Goal: Find specific page/section: Find specific page/section

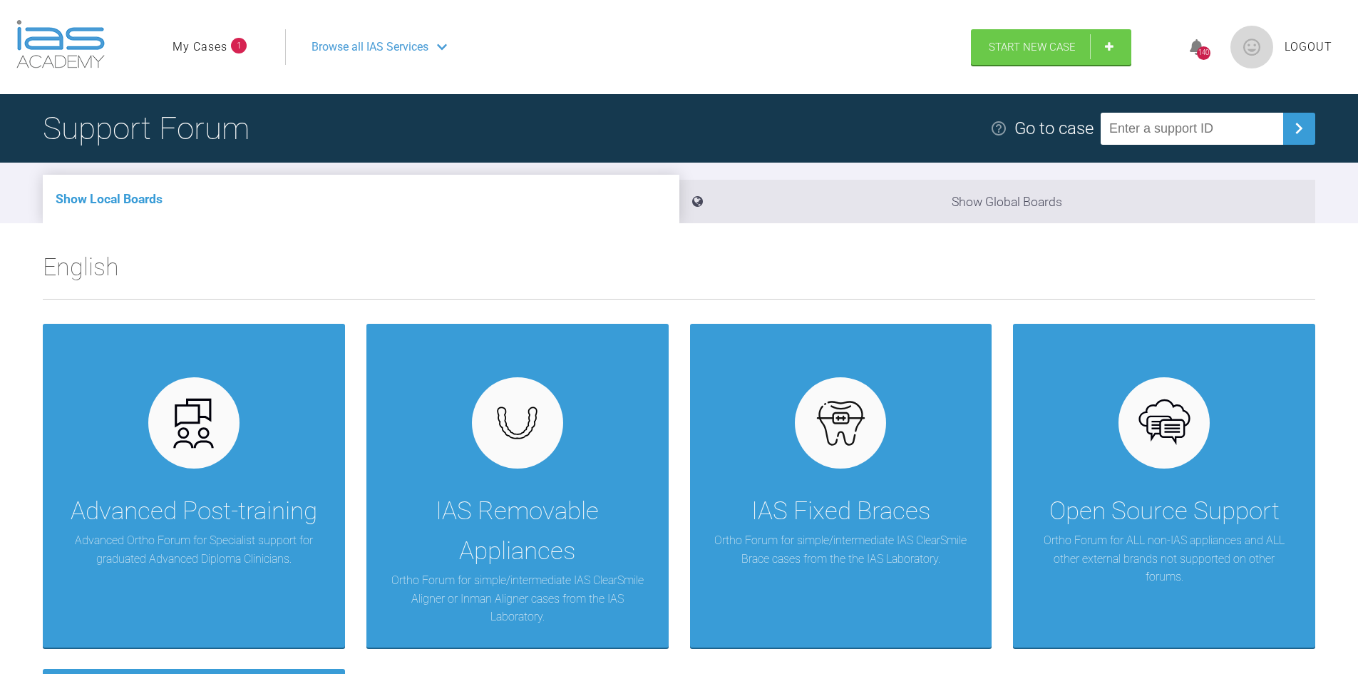
click at [213, 41] on link "My Cases" at bounding box center [200, 47] width 55 height 19
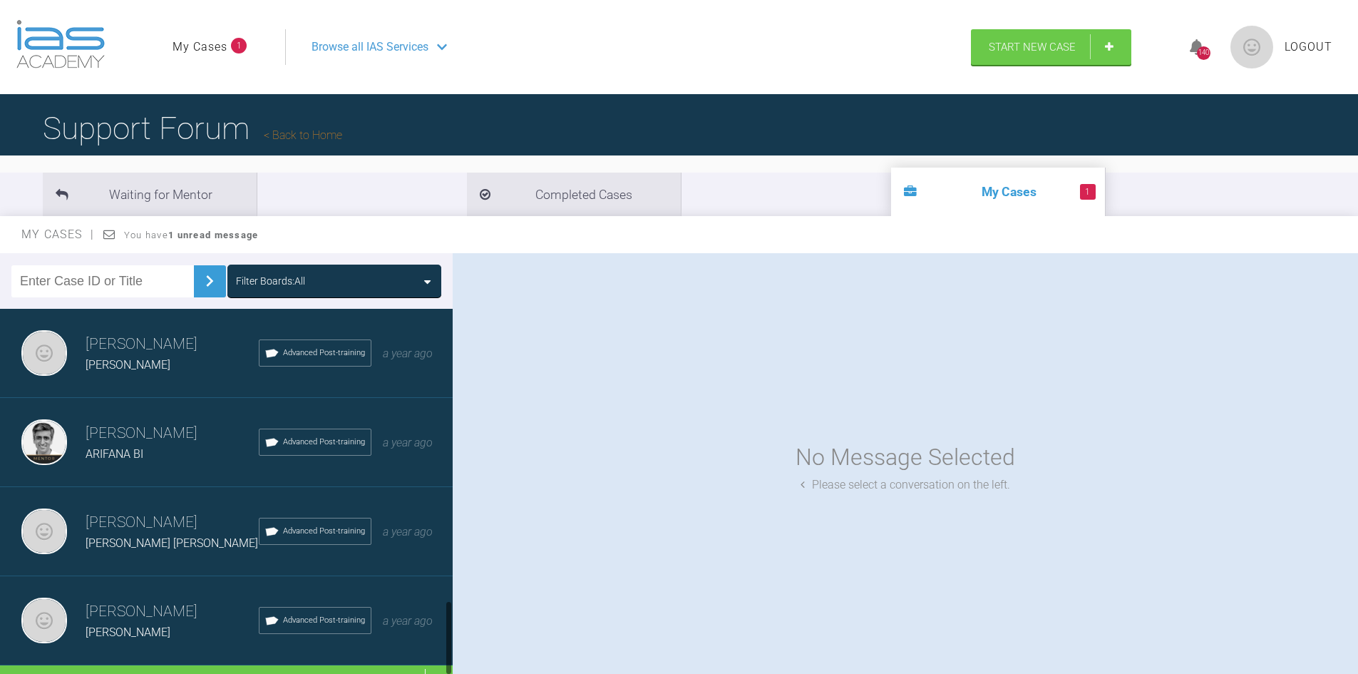
scroll to position [1455, 0]
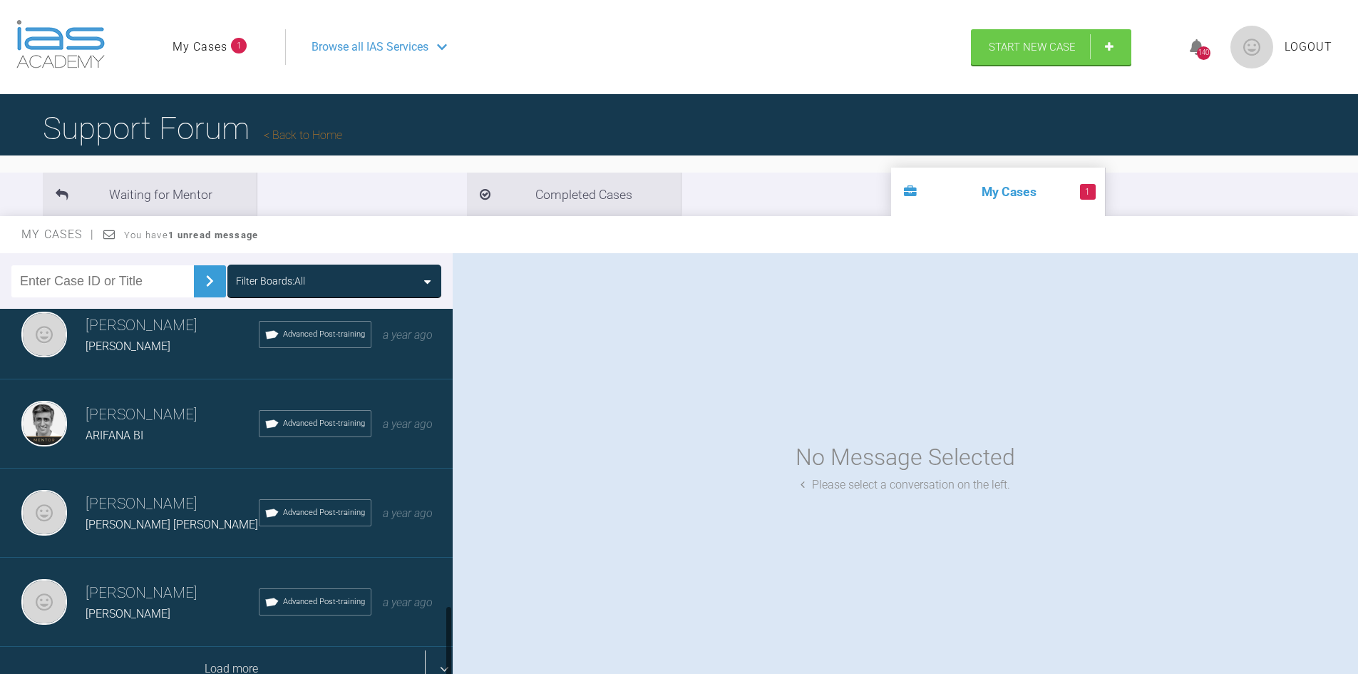
click at [176, 658] on div "Load more" at bounding box center [232, 669] width 464 height 44
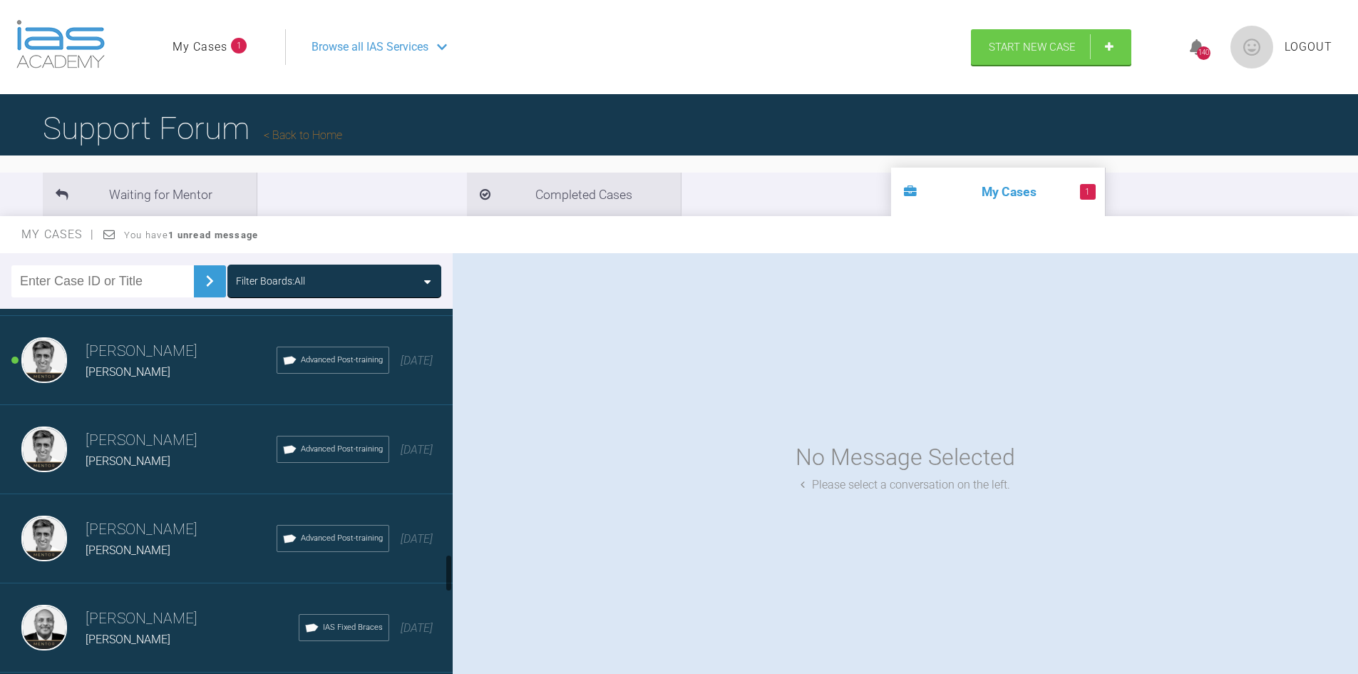
scroll to position [2382, 0]
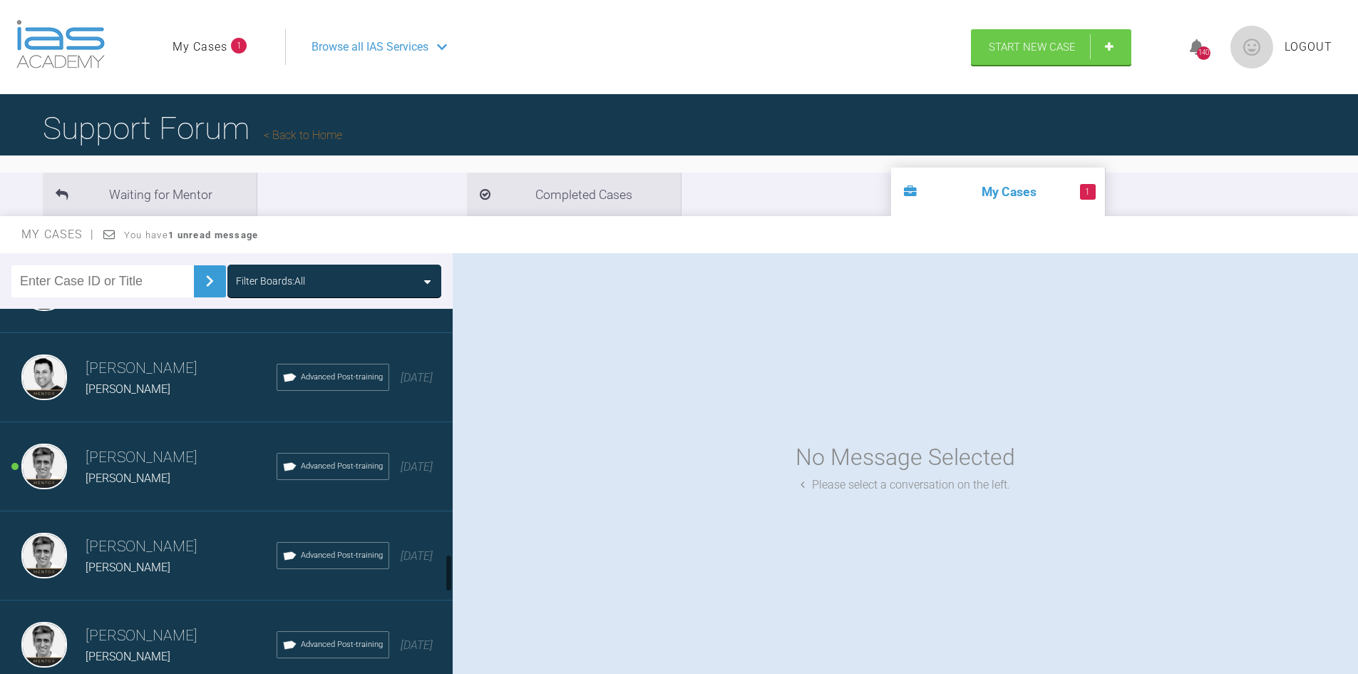
click at [132, 470] on div "[PERSON_NAME]" at bounding box center [181, 478] width 191 height 19
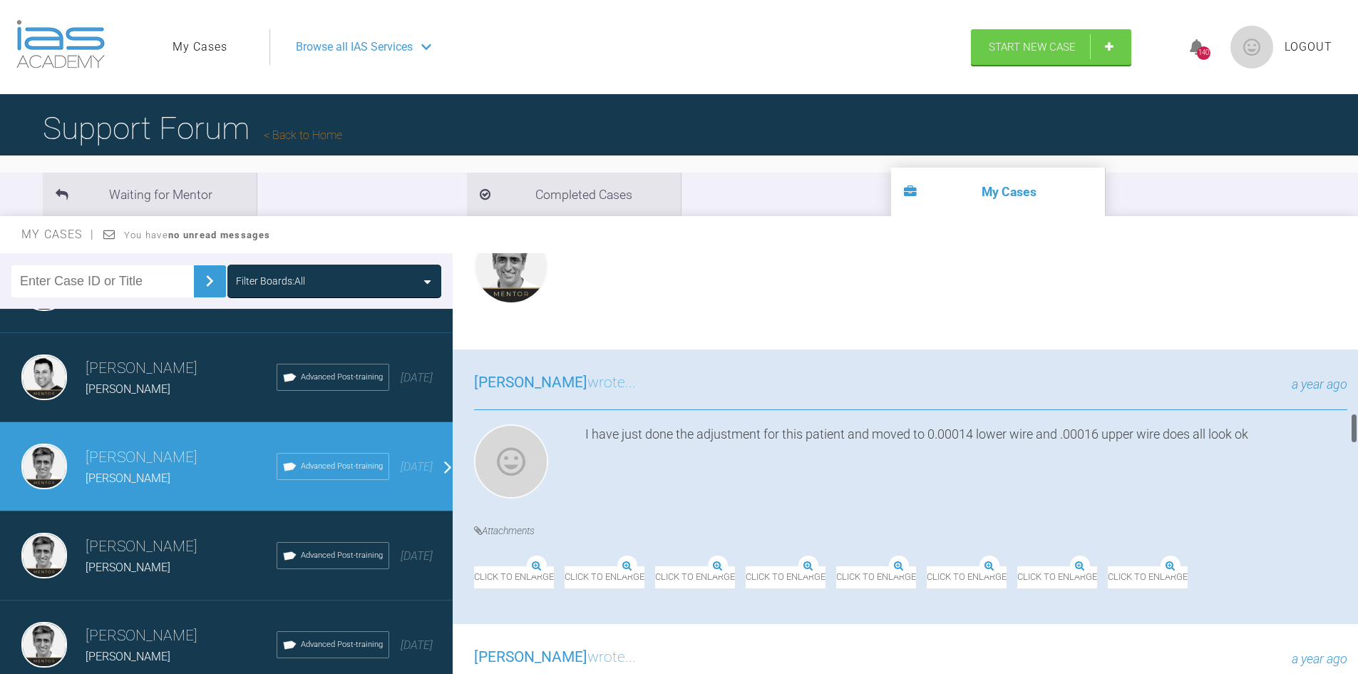
scroll to position [2139, 0]
